Goal: Information Seeking & Learning: Learn about a topic

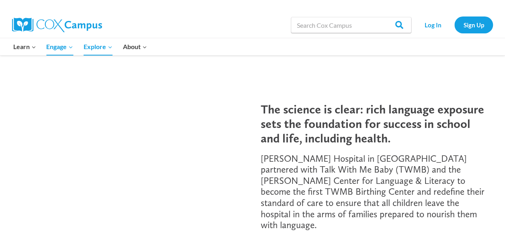
scroll to position [108, 0]
click at [182, 78] on div at bounding box center [130, 150] width 245 height 145
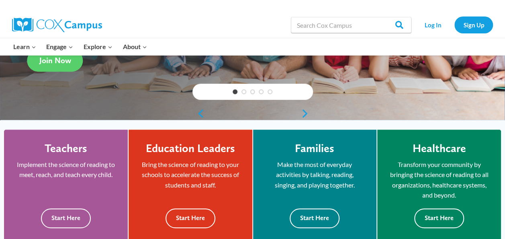
scroll to position [154, 0]
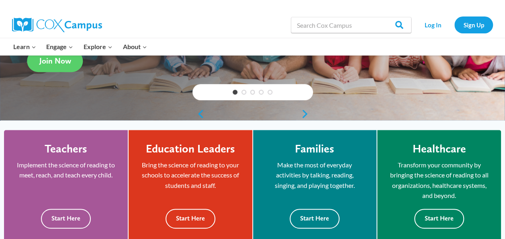
click at [335, 45] on div at bounding box center [411, 46] width 173 height 17
click at [435, 24] on link "Log In" at bounding box center [433, 24] width 35 height 16
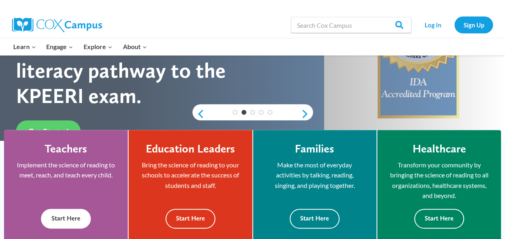
click at [67, 218] on button "Start Here" at bounding box center [66, 219] width 50 height 20
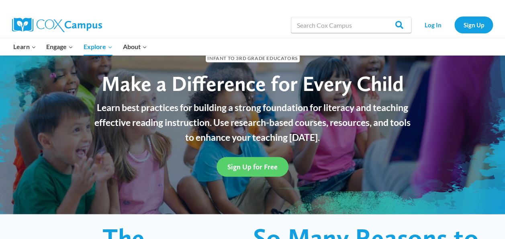
scroll to position [34, 0]
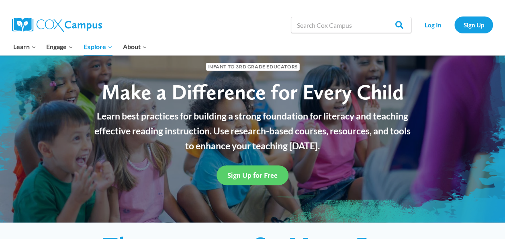
click at [257, 228] on div at bounding box center [252, 238] width 505 height 32
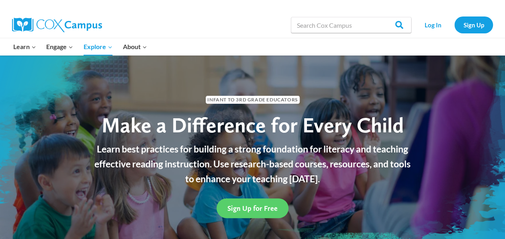
scroll to position [2, 0]
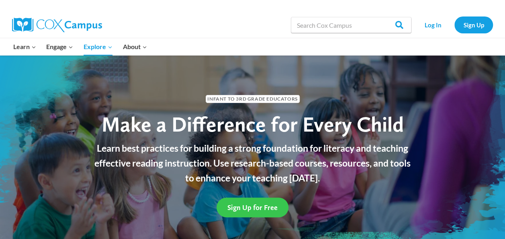
click at [255, 213] on link "Sign Up for Free" at bounding box center [253, 207] width 72 height 20
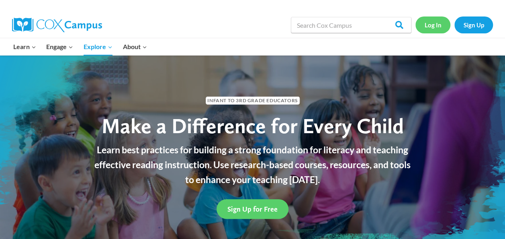
click at [439, 27] on link "Log In" at bounding box center [433, 24] width 35 height 16
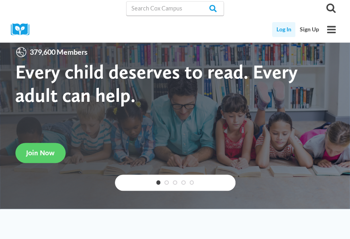
click at [285, 29] on link "Log In" at bounding box center [284, 29] width 24 height 15
